Goal: Information Seeking & Learning: Find specific page/section

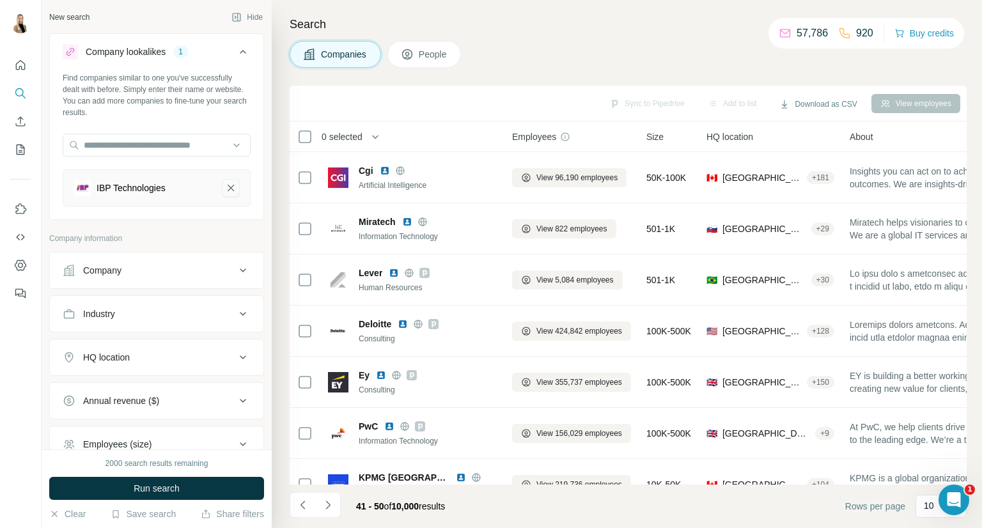
scroll to position [185, 0]
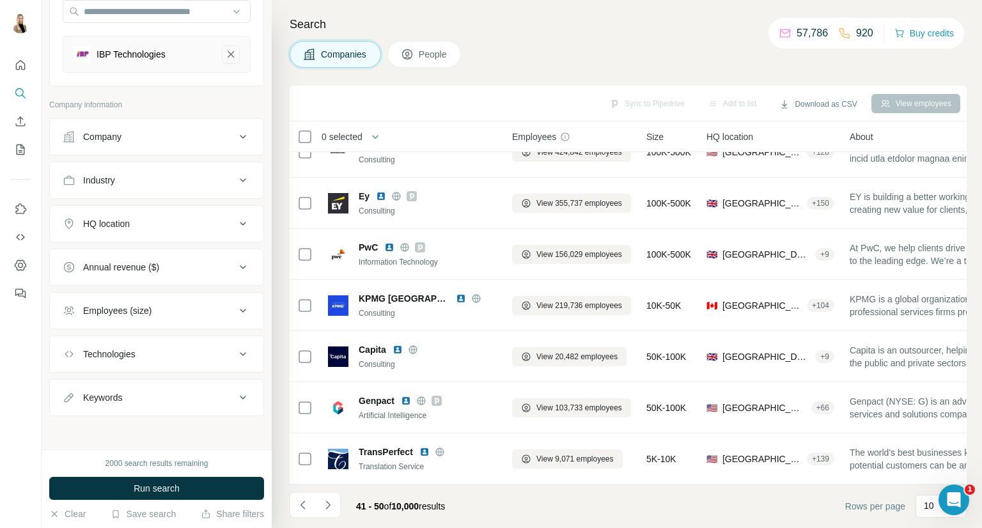
click at [228, 56] on icon "IBP Technologies-remove-button" at bounding box center [231, 54] width 6 height 6
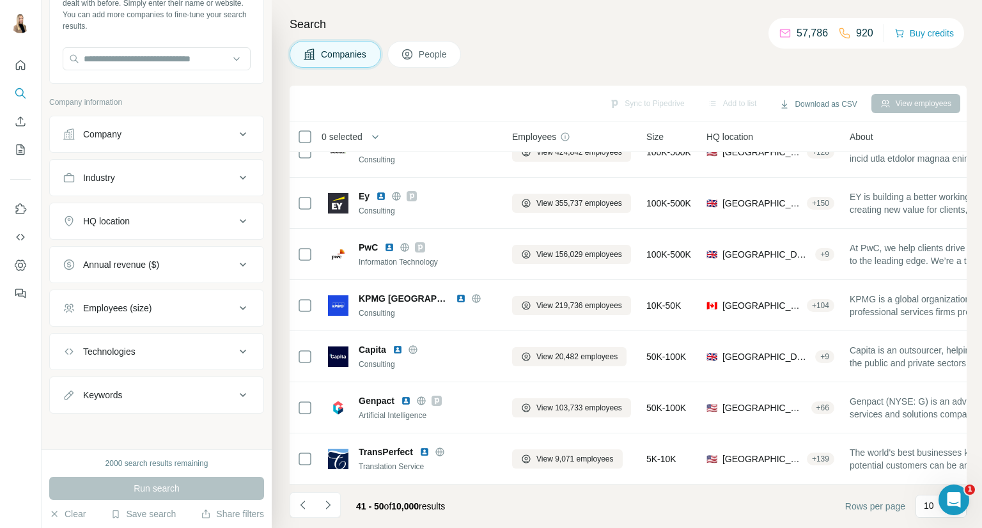
scroll to position [84, 0]
click at [197, 138] on div "Company" at bounding box center [149, 136] width 173 height 13
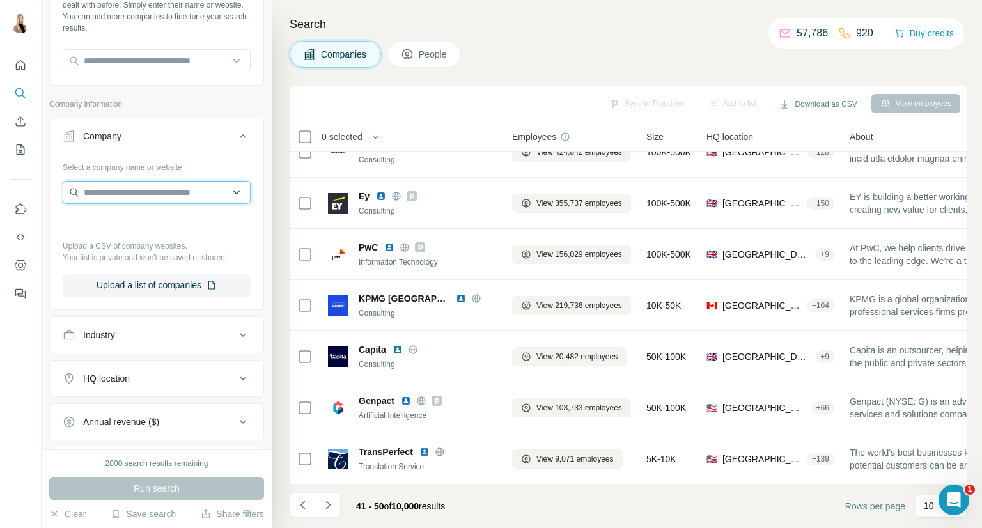
click at [172, 187] on input "text" at bounding box center [157, 192] width 188 height 23
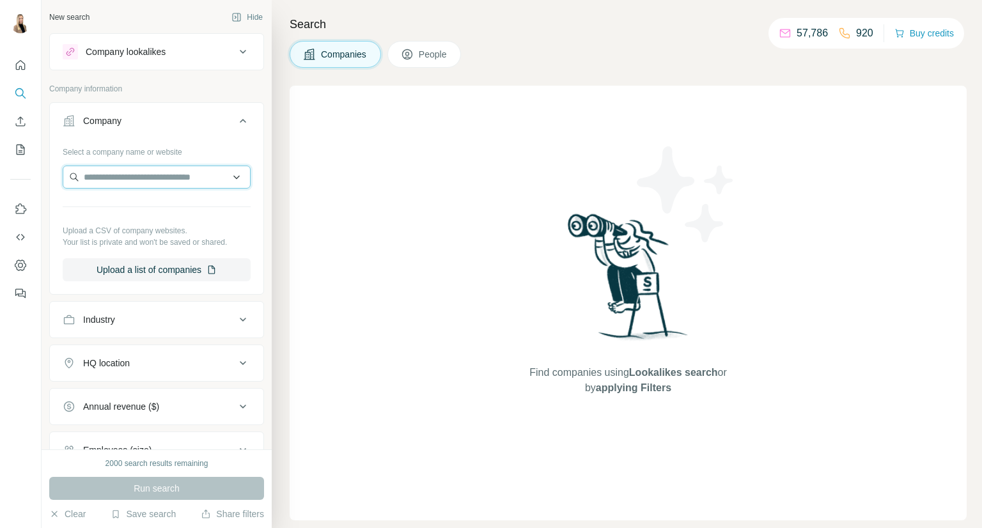
click at [146, 178] on input "text" at bounding box center [157, 177] width 188 height 23
type input "***"
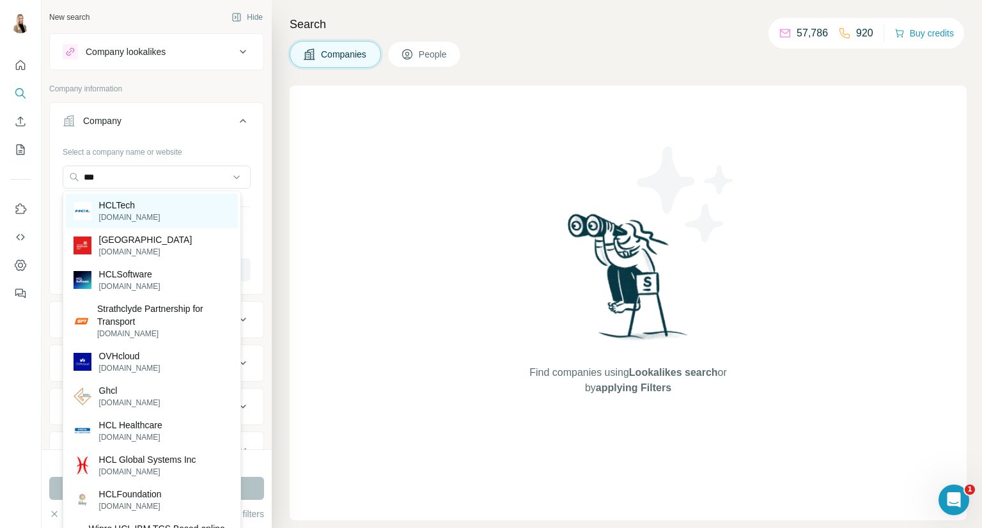
click at [145, 212] on div "HCLTech hcltech.com" at bounding box center [152, 211] width 172 height 35
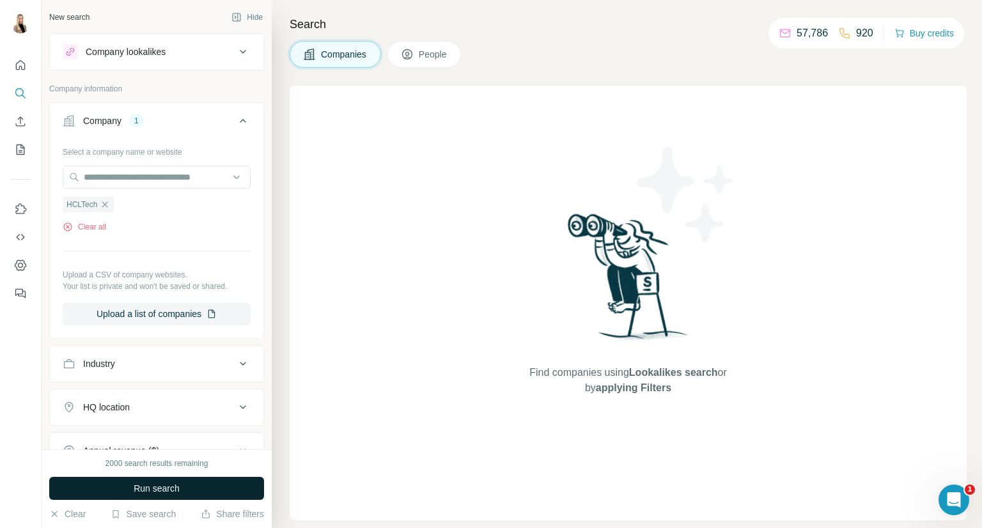
click at [169, 481] on button "Run search" at bounding box center [156, 488] width 215 height 23
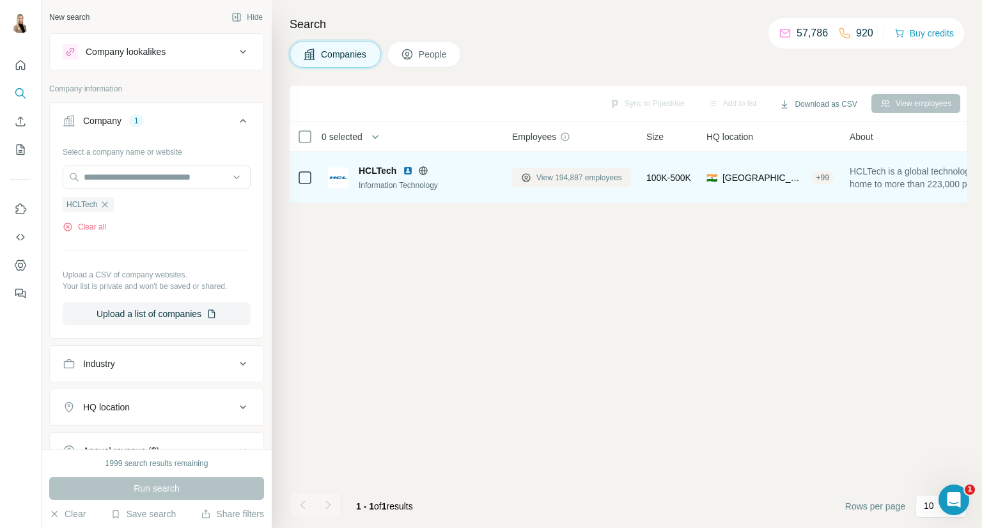
click at [616, 175] on span "View 194,887 employees" at bounding box center [580, 178] width 86 height 12
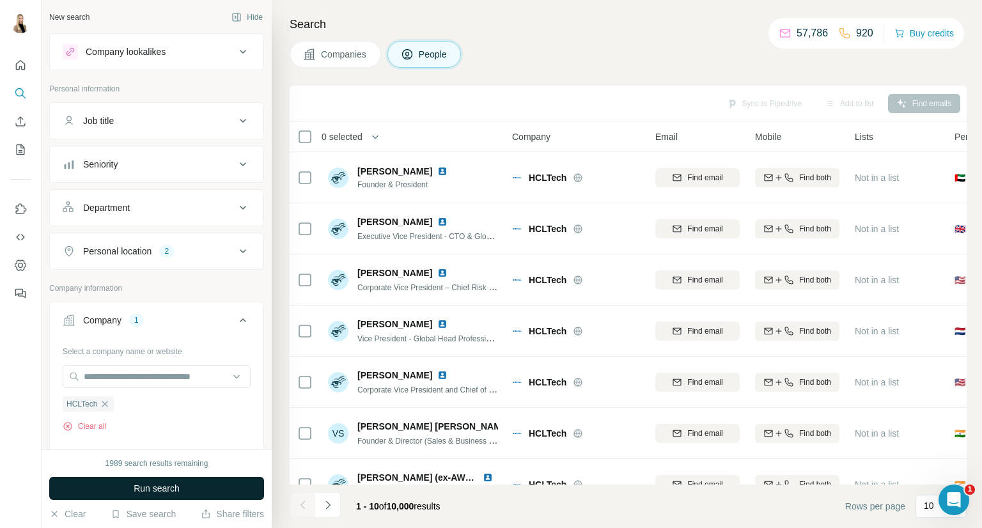
click at [174, 480] on button "Run search" at bounding box center [156, 488] width 215 height 23
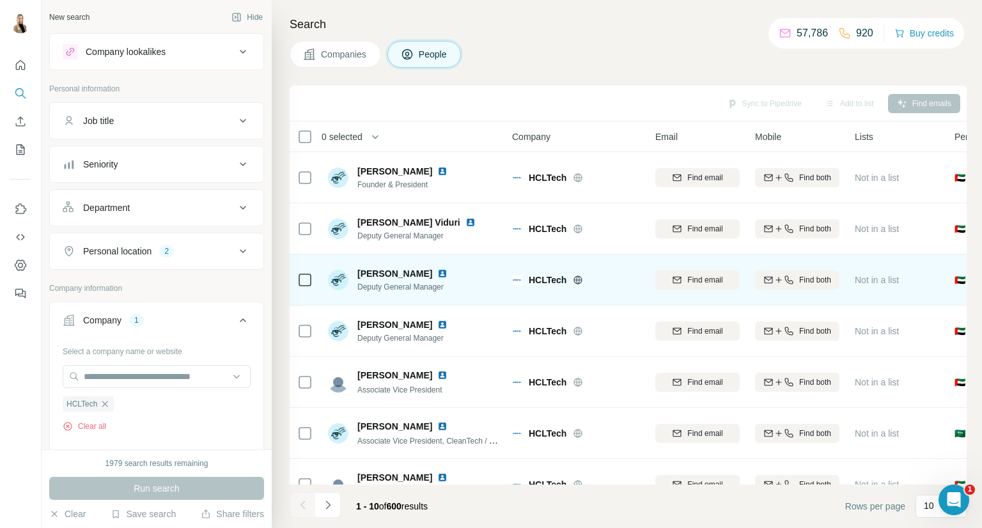
click at [437, 274] on img at bounding box center [442, 274] width 10 height 10
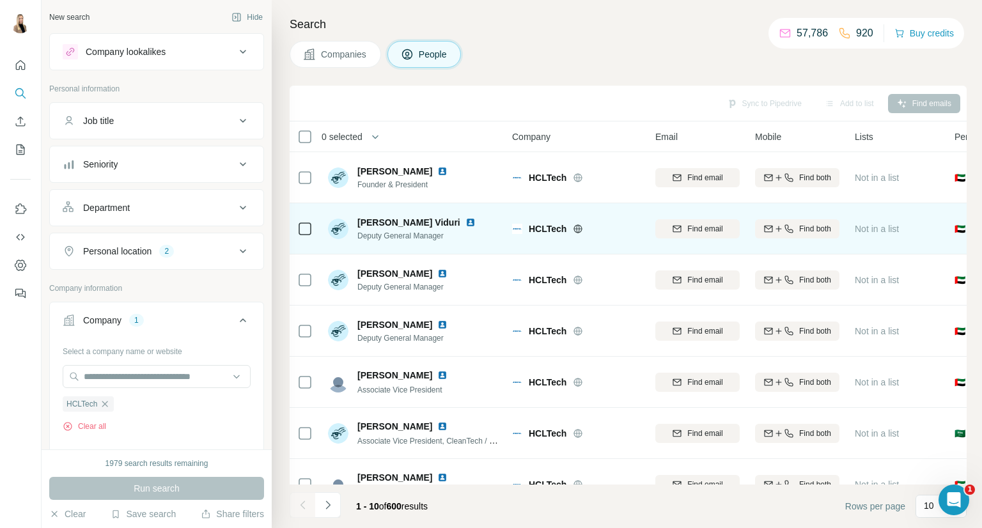
click at [466, 219] on img at bounding box center [471, 222] width 10 height 10
